Goal: Task Accomplishment & Management: Manage account settings

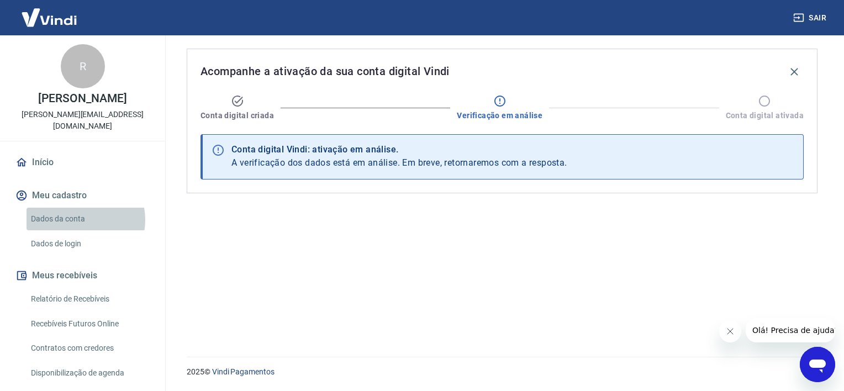
click at [79, 220] on link "Dados da conta" at bounding box center [89, 219] width 125 height 23
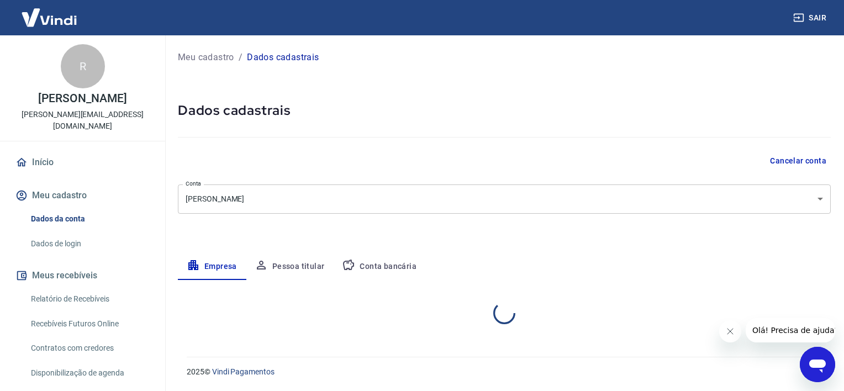
select select "BA"
select select "business"
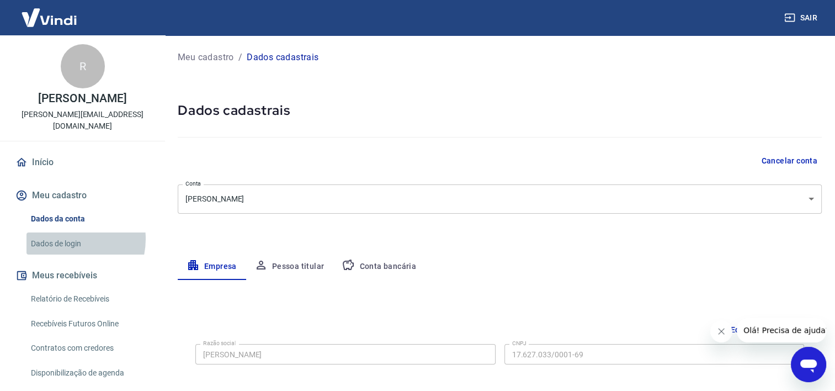
click at [69, 240] on link "Dados de login" at bounding box center [89, 243] width 125 height 23
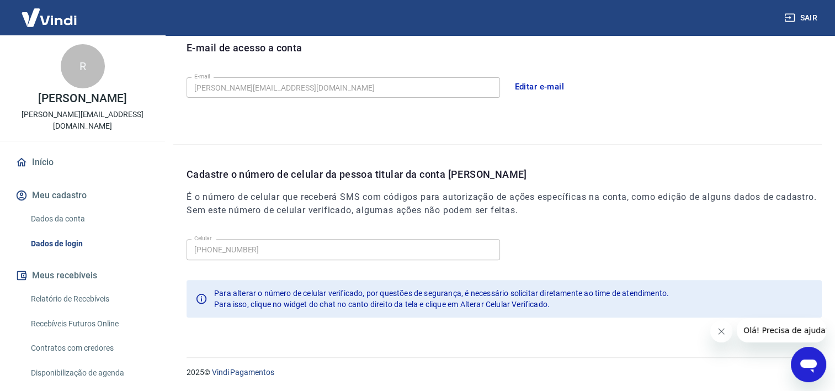
scroll to position [94, 0]
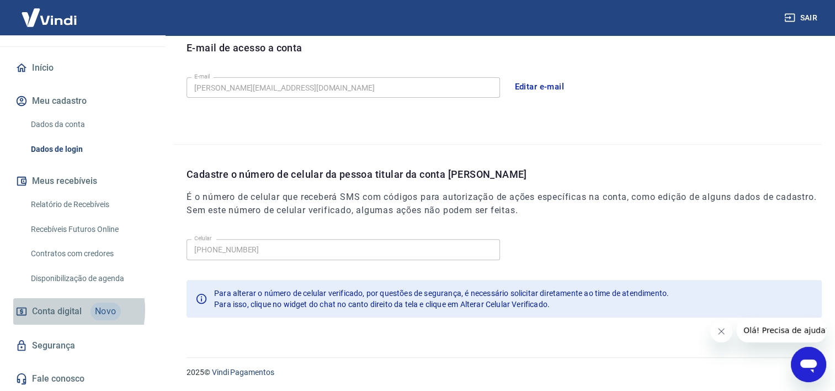
click at [55, 310] on span "Conta digital" at bounding box center [57, 311] width 50 height 15
